Goal: Information Seeking & Learning: Learn about a topic

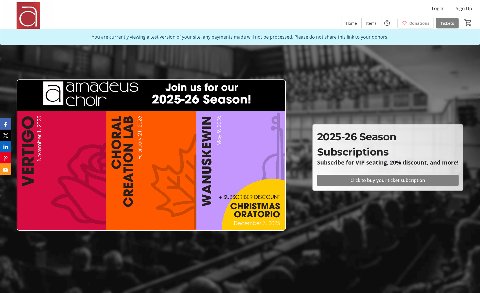
scroll to position [811, 0]
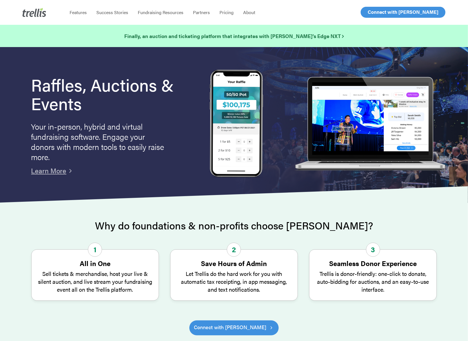
click at [370, 12] on span "Log In" at bounding box center [374, 12] width 14 height 7
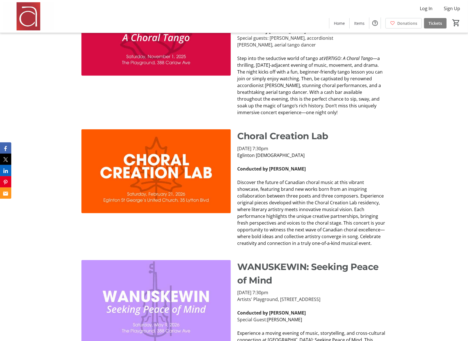
scroll to position [684, 0]
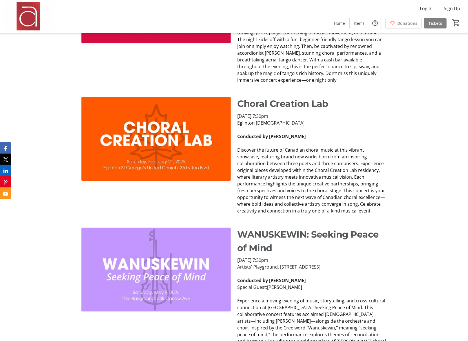
click at [279, 171] on span "Discover the future of Canadian choral music at this vibrant showcase, featurin…" at bounding box center [311, 180] width 148 height 67
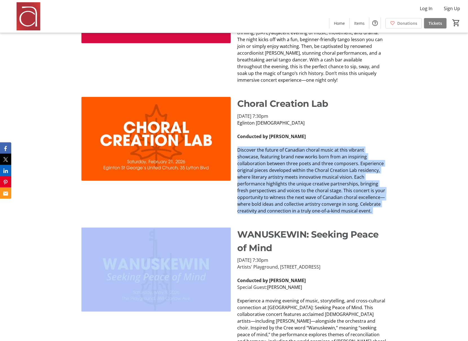
copy div "Discover the future of Canadian choral music at this vibrant showcase, featurin…"
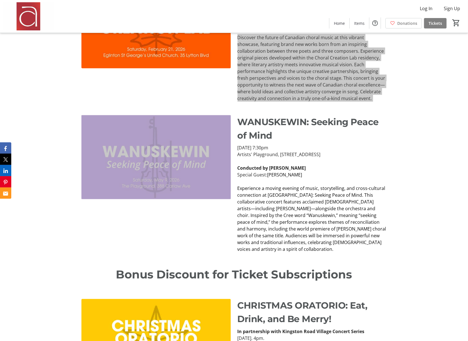
scroll to position [818, 0]
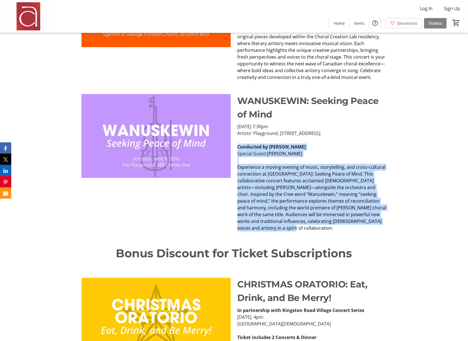
drag, startPoint x: 271, startPoint y: 229, endPoint x: 239, endPoint y: 147, distance: 87.6
click at [239, 147] on div "Saturday, May 9, 2025, 7:30pm Artists' Playground, 388 Carlaw Ave, Toronto Cond…" at bounding box center [311, 177] width 149 height 108
copy div "Conducted by Kathleen Allan Special Guest: Cris Doerksen Experience a moving ev…"
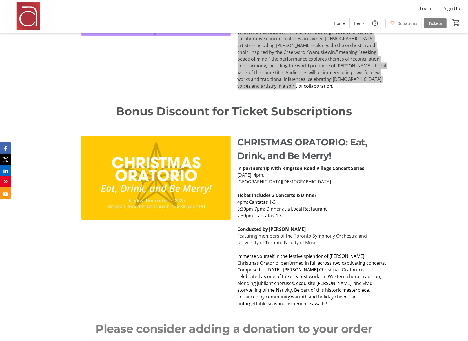
scroll to position [971, 0]
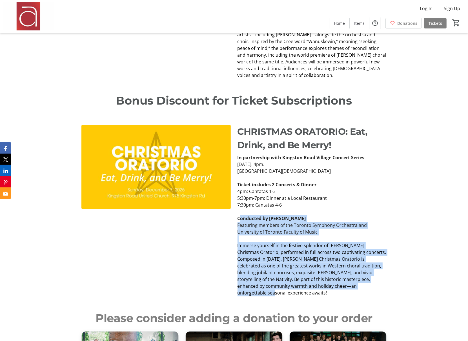
drag, startPoint x: 331, startPoint y: 286, endPoint x: 239, endPoint y: 219, distance: 113.5
click at [239, 219] on div "In partnership with Kingston Road Village Concert Series Sunday, December 7, 20…" at bounding box center [311, 225] width 149 height 142
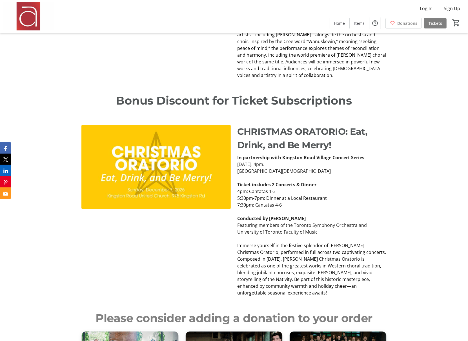
click at [237, 217] on strong "Conducted by [PERSON_NAME]" at bounding box center [271, 218] width 68 height 6
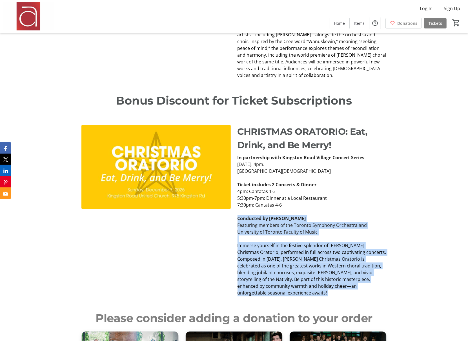
drag, startPoint x: 237, startPoint y: 216, endPoint x: 336, endPoint y: 283, distance: 119.1
click at [336, 283] on div "In partnership with Kingston Road Village Concert Series Sunday, December 7, 20…" at bounding box center [311, 225] width 149 height 142
copy div "Conducted by Kathleen Allan Featuring members of the Toronto Symphony Orchestra…"
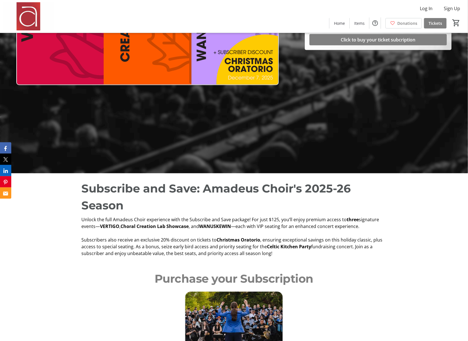
scroll to position [166, 0]
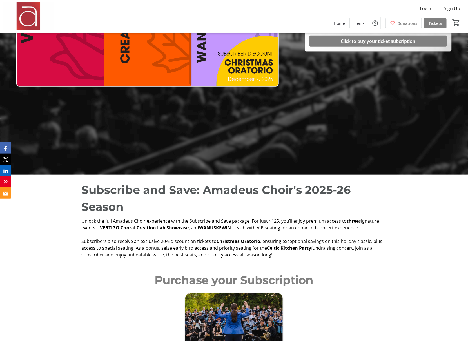
click at [237, 225] on span "—each with VIP seating for an enhanced concert experience." at bounding box center [295, 228] width 128 height 6
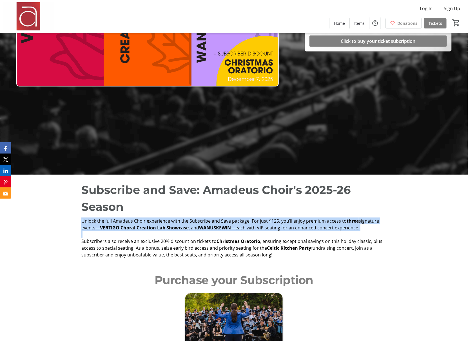
click at [161, 238] on span "Subscribers also receive an exclusive 20% discount on tickets to" at bounding box center [148, 241] width 135 height 6
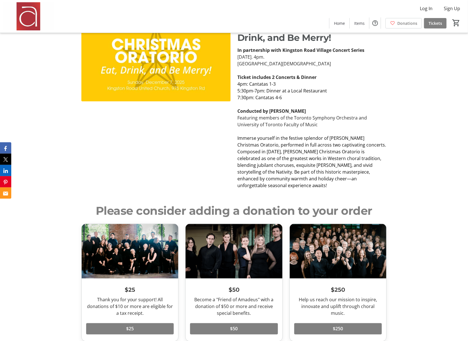
scroll to position [1036, 0]
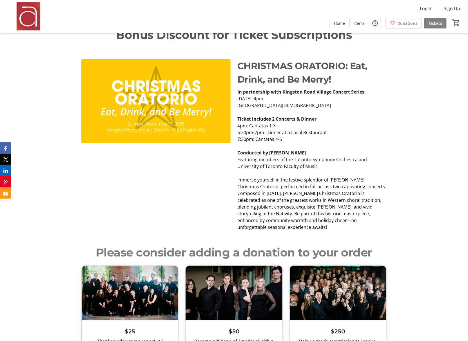
click at [288, 116] on strong "Ticket includes 2 Concerts & Dinner" at bounding box center [276, 119] width 79 height 6
click at [280, 129] on span "5:30pm-7pm: Dinner at a Local Restaurant" at bounding box center [282, 132] width 90 height 6
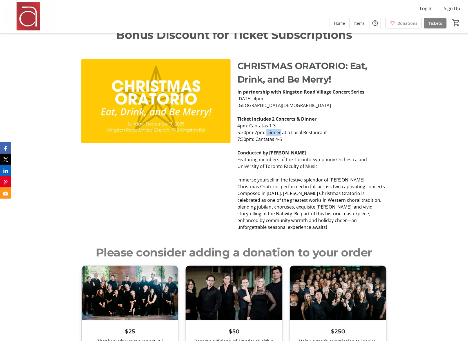
click at [280, 129] on span "5:30pm-7pm: Dinner at a Local Restaurant" at bounding box center [282, 132] width 90 height 6
click at [296, 116] on strong "Ticket includes 2 Concerts & Dinner" at bounding box center [276, 119] width 79 height 6
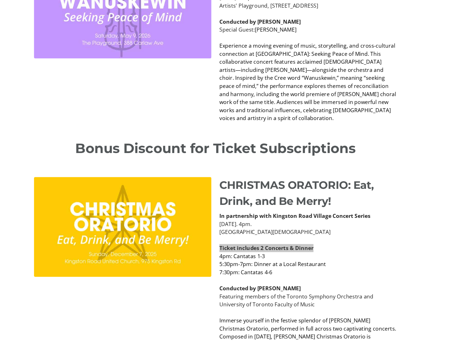
scroll to position [913, 0]
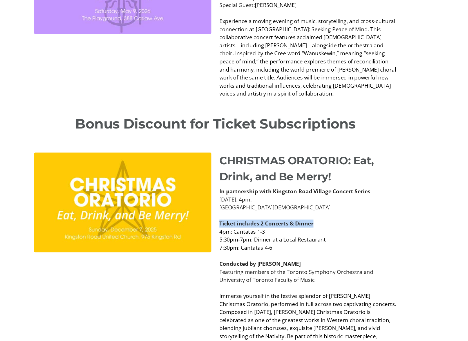
click at [270, 109] on span "Experience a moving evening of music, storytelling, and cross-cultural connecti…" at bounding box center [311, 102] width 149 height 67
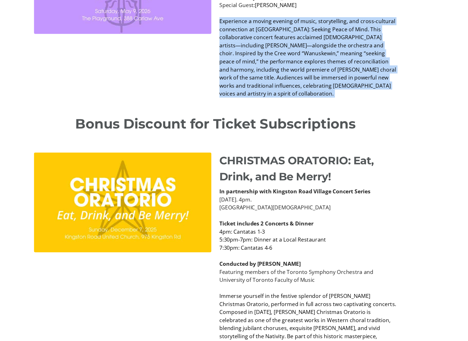
click at [291, 70] on span "Experience a moving evening of music, storytelling, and cross-cultural connecti…" at bounding box center [311, 102] width 149 height 67
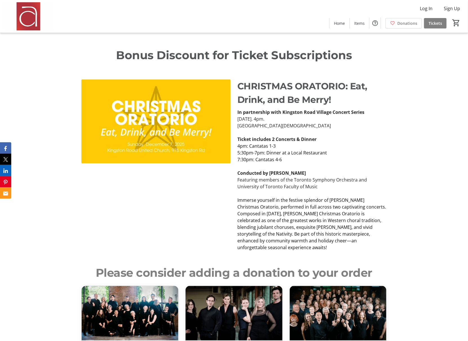
scroll to position [1020, 0]
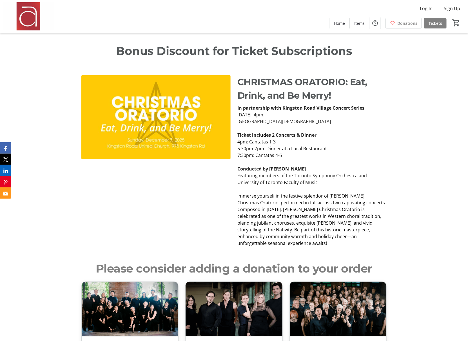
click at [263, 186] on p at bounding box center [311, 189] width 149 height 7
click at [260, 202] on span "Immerse yourself in the festive splendor of Bach’s Christmas Oratorio, performe…" at bounding box center [311, 220] width 149 height 54
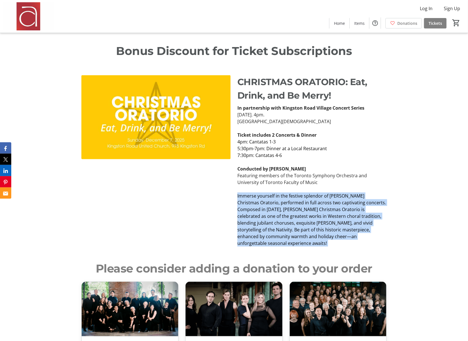
click at [247, 221] on span "Immerse yourself in the festive splendor of Bach’s Christmas Oratorio, performe…" at bounding box center [311, 220] width 149 height 54
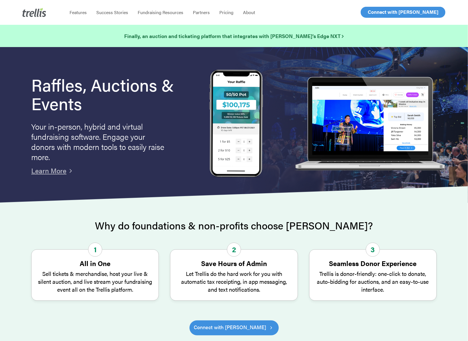
click at [375, 15] on span "Log In" at bounding box center [375, 12] width 14 height 7
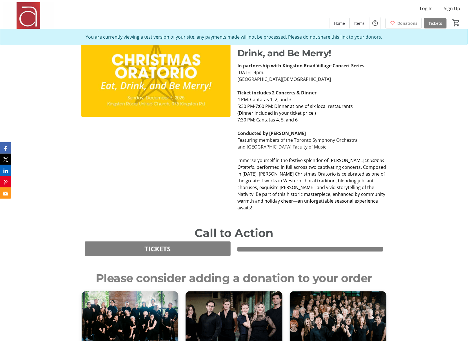
scroll to position [995, 0]
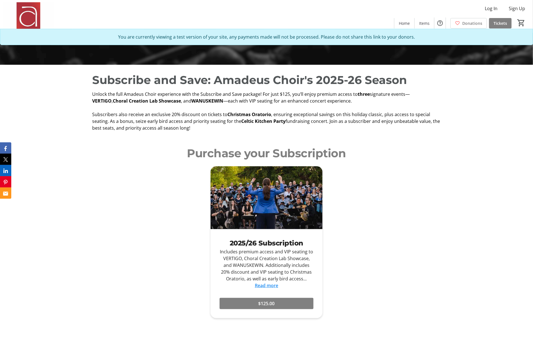
scroll to position [257, 0]
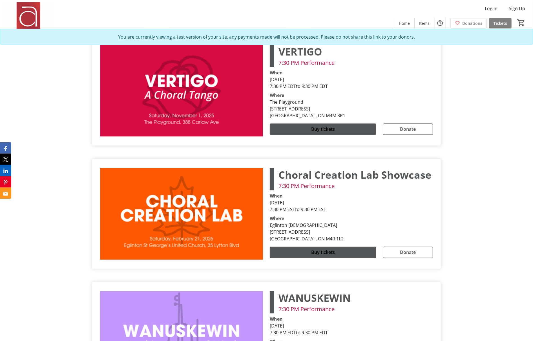
scroll to position [1530, 0]
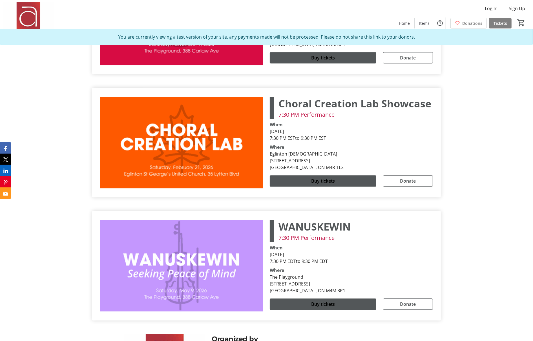
click at [430, 219] on div "WANUSKEWIN 7:30 PM Performance When [DATE] 7:30 PM EDT to 9:30 PM EDT Where The…" at bounding box center [266, 265] width 339 height 101
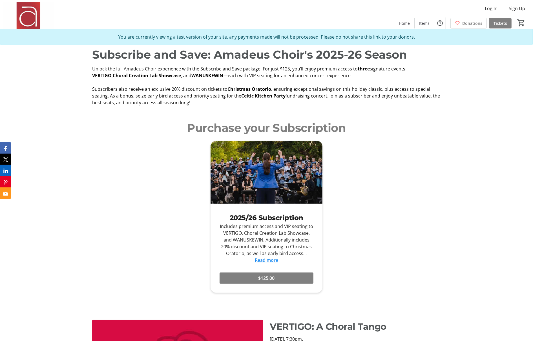
scroll to position [145, 0]
